Goal: Task Accomplishment & Management: Complete application form

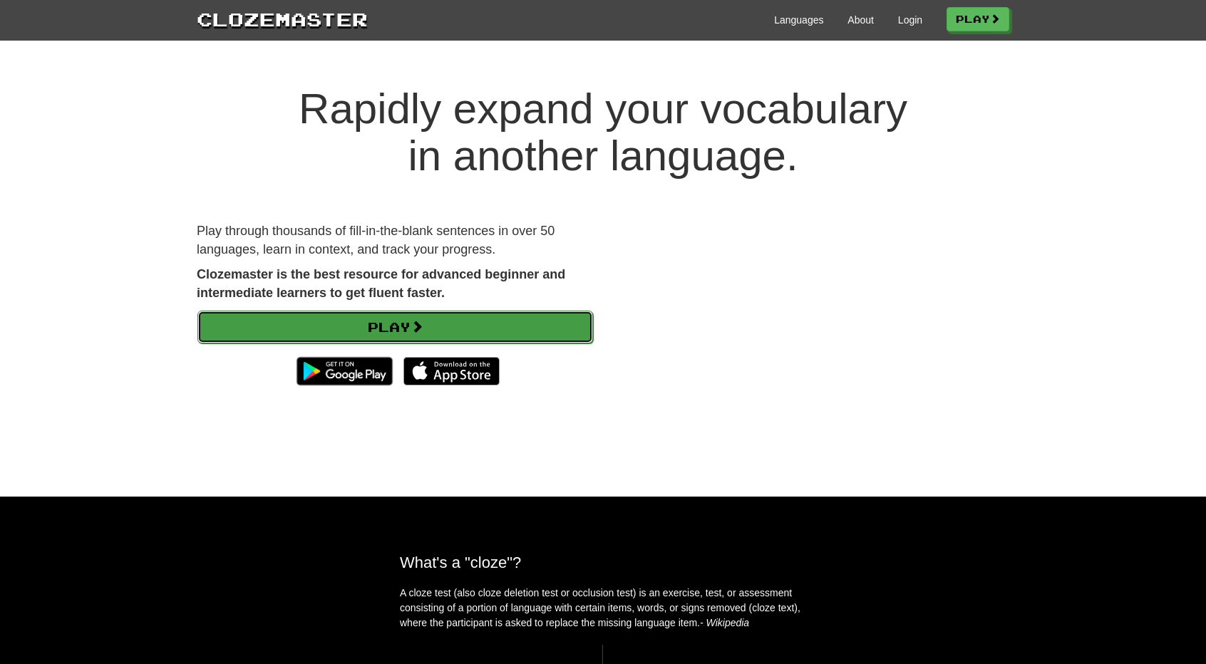
click at [450, 328] on link "Play" at bounding box center [395, 327] width 396 height 33
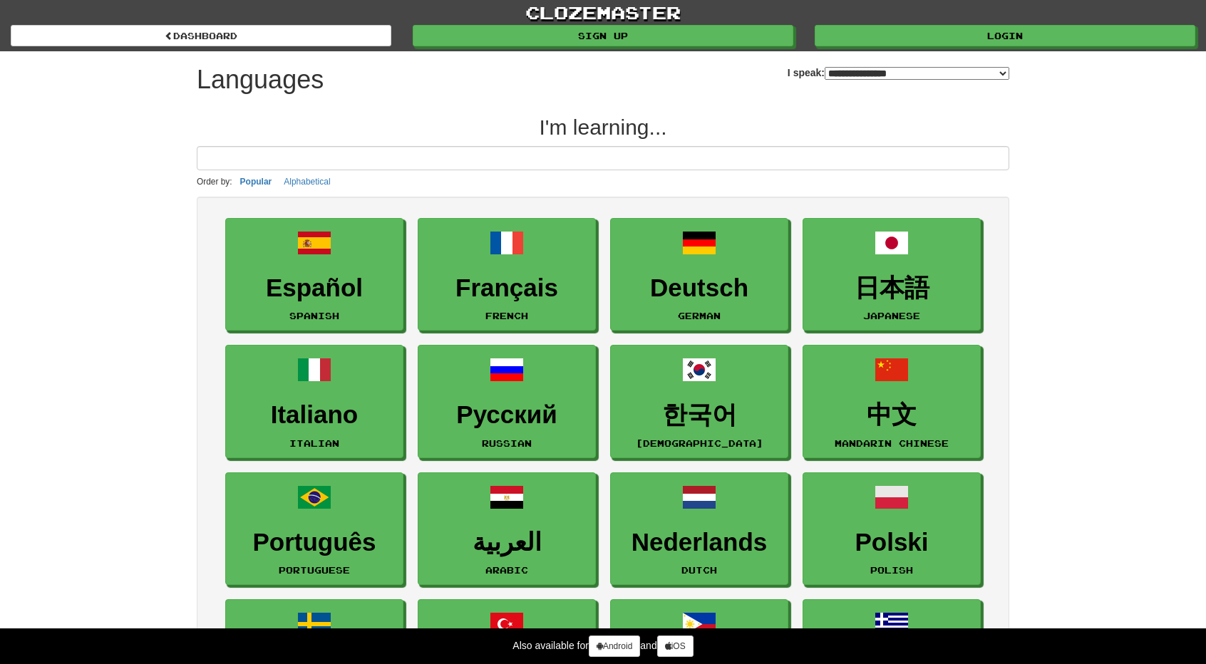
select select "*******"
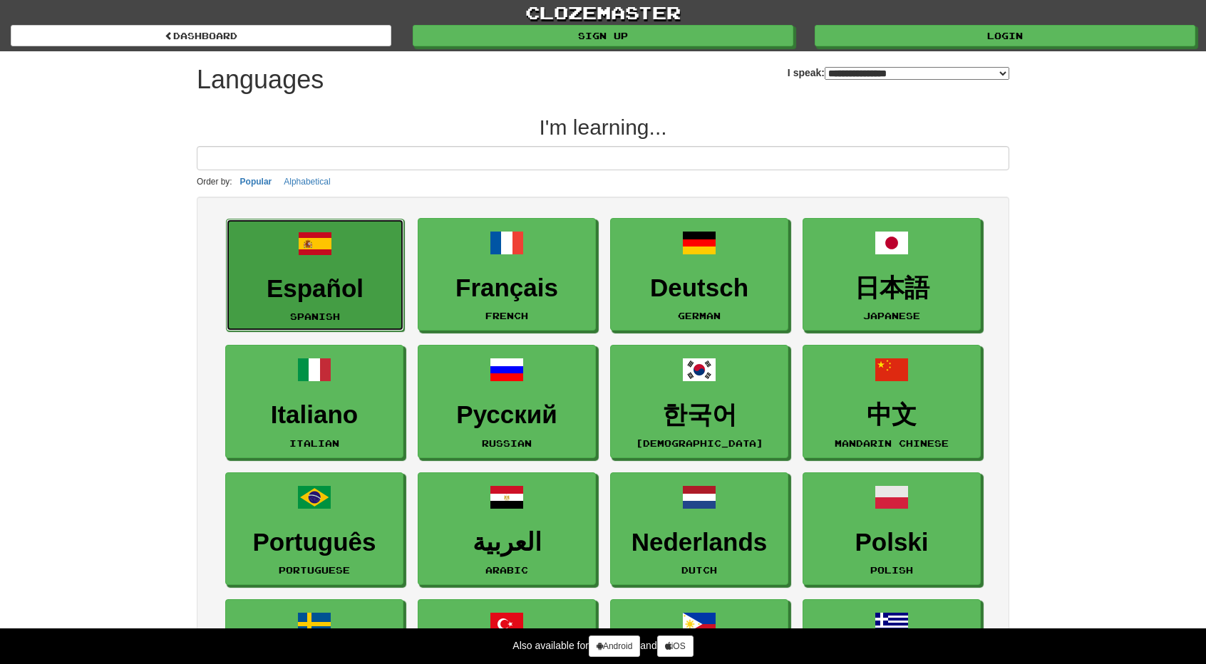
click at [386, 259] on link "Español Spanish" at bounding box center [315, 275] width 178 height 113
